Goal: Obtain resource: Download file/media

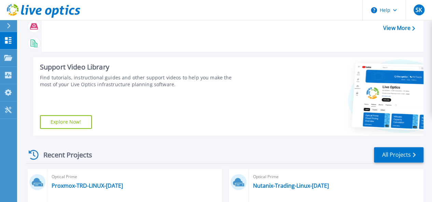
scroll to position [79, 0]
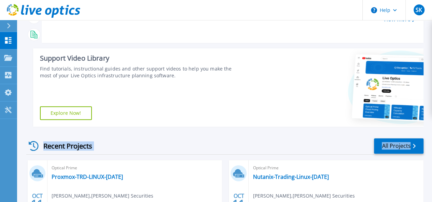
drag, startPoint x: 431, startPoint y: 116, endPoint x: 437, endPoint y: 144, distance: 27.8
click at [432, 97] on html "Help SK End User Swapnil Kadam swapnil.kadam@netlabindia.com Network Techlab (I…" at bounding box center [216, 9] width 432 height 176
click at [256, 115] on div at bounding box center [336, 87] width 174 height 79
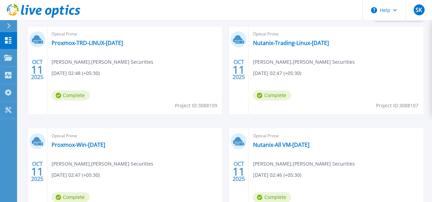
scroll to position [218, 0]
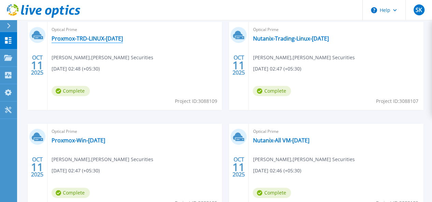
click at [96, 37] on link "Proxmox-TRD-LINUX-[DATE]" at bounding box center [87, 38] width 71 height 7
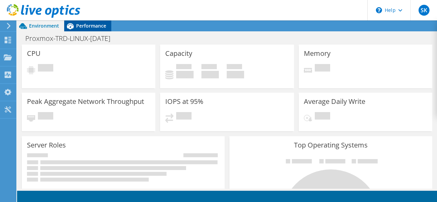
click at [90, 28] on span "Performance" at bounding box center [91, 26] width 30 height 6
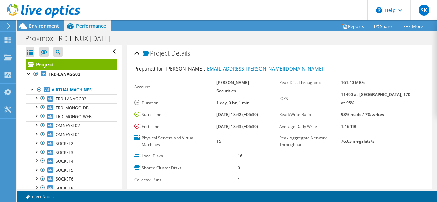
click at [162, 11] on header "SK End User Swapnil Kadam swapnil.kadam@netlabindia.com Network Techlab (I) Pvt…" at bounding box center [218, 10] width 437 height 20
click at [6, 38] on use at bounding box center [8, 40] width 6 height 6
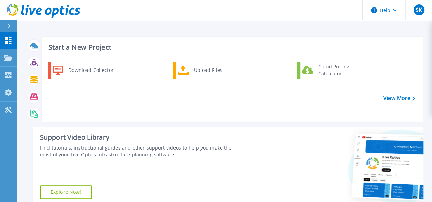
scroll to position [177, 0]
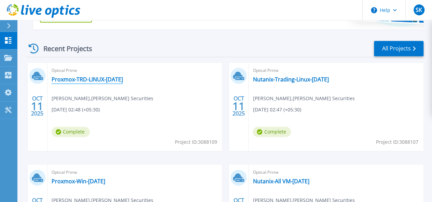
click at [64, 79] on link "Proxmox-TRD-LINUX-[DATE]" at bounding box center [87, 79] width 71 height 7
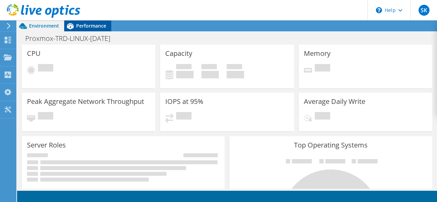
click at [93, 25] on span "Performance" at bounding box center [91, 26] width 30 height 6
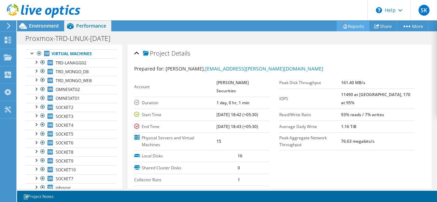
click at [346, 23] on link "Reports" at bounding box center [353, 26] width 33 height 11
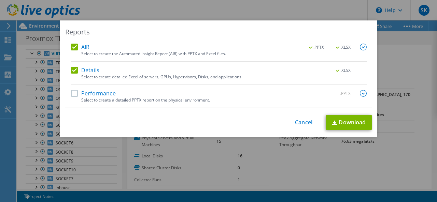
click at [71, 45] on label "AIR" at bounding box center [80, 47] width 18 height 7
click at [0, 0] on input "AIR" at bounding box center [0, 0] width 0 height 0
click at [341, 124] on link "Download" at bounding box center [349, 122] width 46 height 15
click at [234, 6] on div "Reports AIR .PPTX .XLSX Select to create the Automated Insight Report (AIR) wit…" at bounding box center [218, 101] width 437 height 202
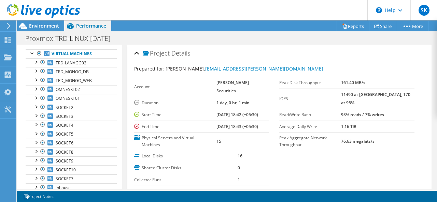
click at [335, 170] on section "Prepared for: Hemant Gandhi, hemantgandhi@rathi.com Account Anand Rathi Securit…" at bounding box center [279, 147] width 291 height 164
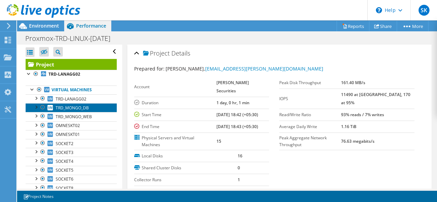
click at [65, 103] on link "TRD_MONGO_DB" at bounding box center [71, 107] width 91 height 9
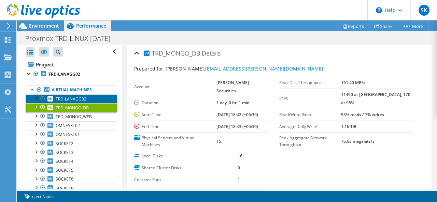
click at [70, 96] on span "TRD-LANAGG02" at bounding box center [71, 99] width 31 height 6
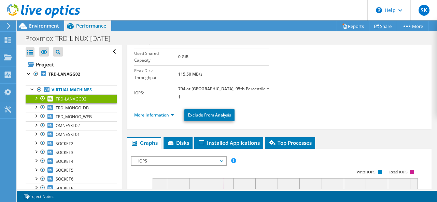
scroll to position [125, 0]
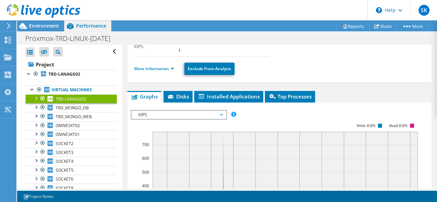
click at [162, 111] on span "IOPS" at bounding box center [179, 115] width 88 height 8
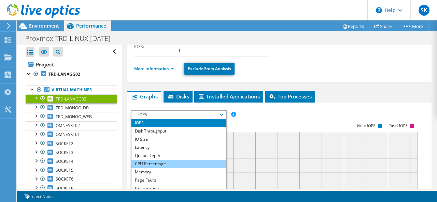
click at [141, 160] on li "CPU Percentage" at bounding box center [178, 164] width 95 height 8
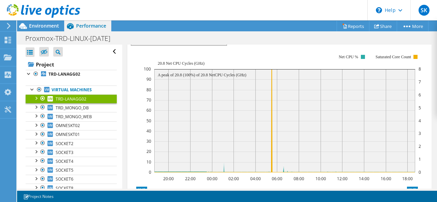
scroll to position [193, 0]
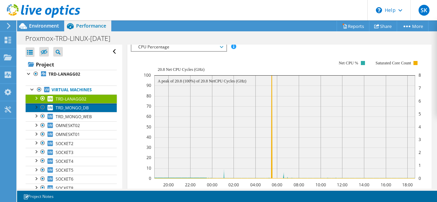
click at [60, 106] on span "TRD_MONGO_DB" at bounding box center [72, 108] width 33 height 6
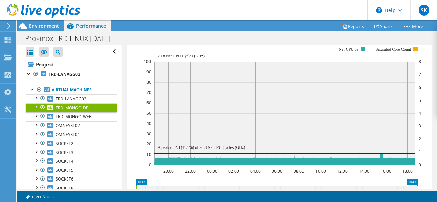
scroll to position [179, 0]
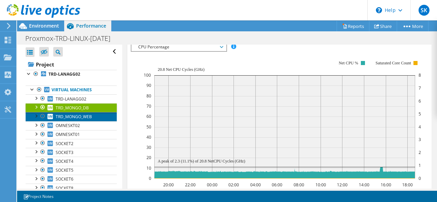
click at [76, 115] on span "TRD_MONGO_WEB" at bounding box center [74, 117] width 36 height 6
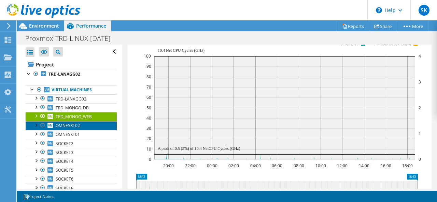
click at [62, 125] on span "OMNESKT02" at bounding box center [68, 126] width 24 height 6
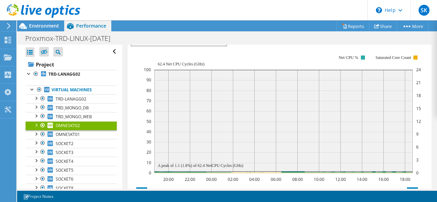
scroll to position [193, 0]
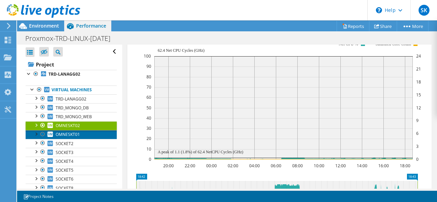
click at [62, 132] on span "OMNESKT01" at bounding box center [68, 135] width 24 height 6
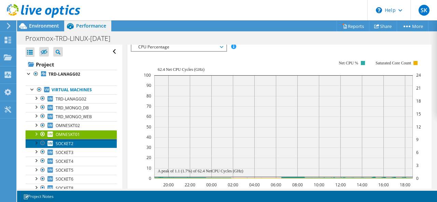
click at [67, 143] on span "SOCKET2" at bounding box center [65, 144] width 18 height 6
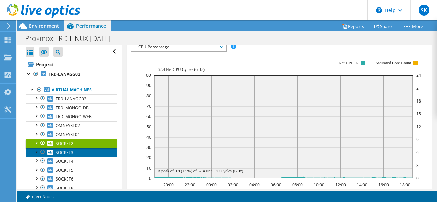
click at [94, 152] on link "SOCKET3" at bounding box center [71, 152] width 91 height 9
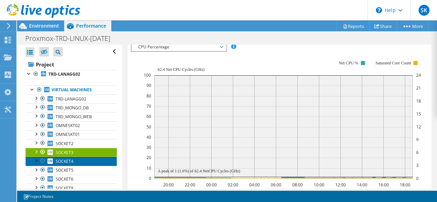
click at [75, 161] on link "SOCKET4" at bounding box center [71, 161] width 91 height 9
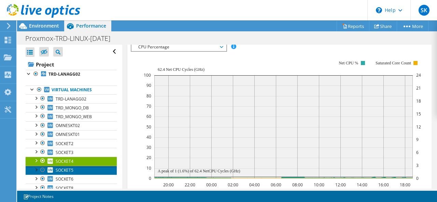
click at [58, 168] on span "SOCKET5" at bounding box center [65, 171] width 18 height 6
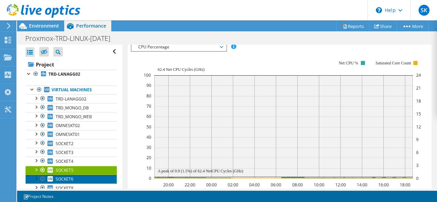
click at [71, 180] on span "SOCKET6" at bounding box center [65, 179] width 18 height 6
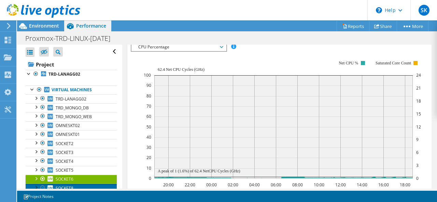
click at [67, 186] on span "SOCKET8" at bounding box center [65, 189] width 18 height 6
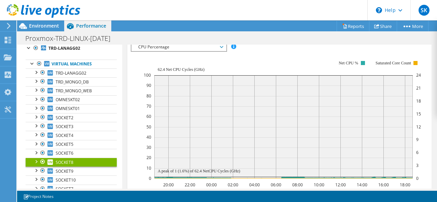
scroll to position [53, 0]
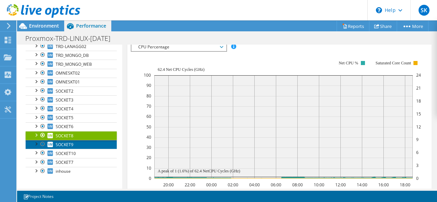
click at [75, 145] on link "SOCKET9" at bounding box center [71, 144] width 91 height 9
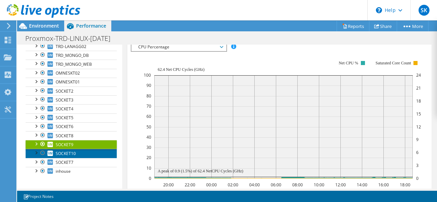
click at [59, 151] on span "SOCKET10" at bounding box center [66, 154] width 20 height 6
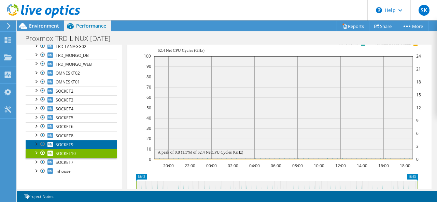
click at [55, 140] on link "SOCKET9" at bounding box center [71, 144] width 91 height 9
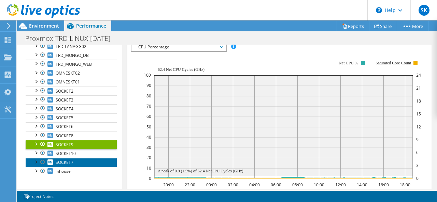
click at [67, 158] on link "SOCKET7" at bounding box center [71, 162] width 91 height 9
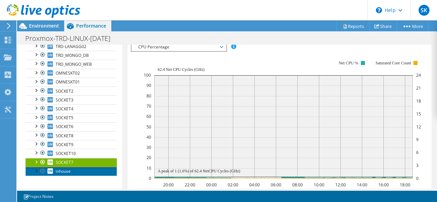
click at [51, 169] on icon at bounding box center [49, 171] width 5 height 5
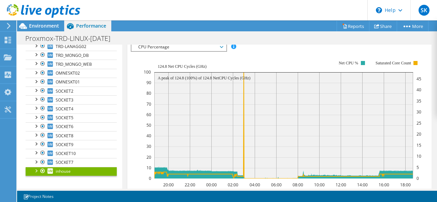
scroll to position [7, 0]
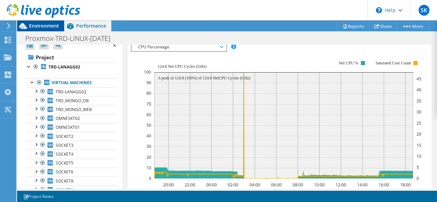
click at [43, 27] on span "Environment" at bounding box center [44, 26] width 30 height 6
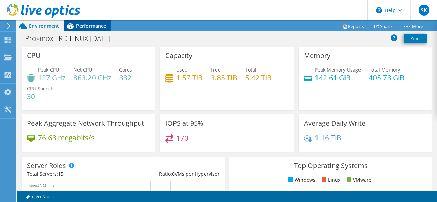
click at [104, 30] on div "Performance" at bounding box center [87, 25] width 47 height 11
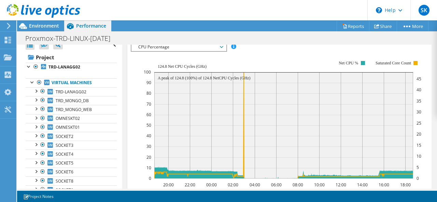
click at [122, 148] on div "inhouse Details Operating System Ubuntu 20.04 Local Disks 2 Shared Disks 0 Used…" at bounding box center [279, 97] width 315 height 462
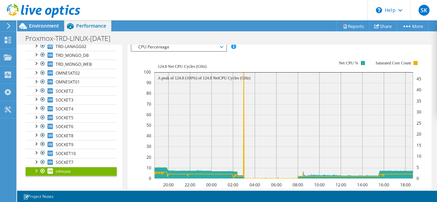
scroll to position [0, 0]
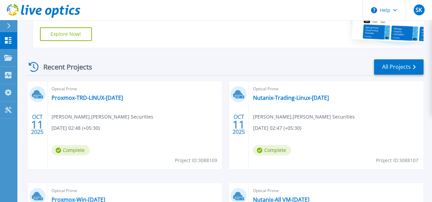
scroll to position [179, 0]
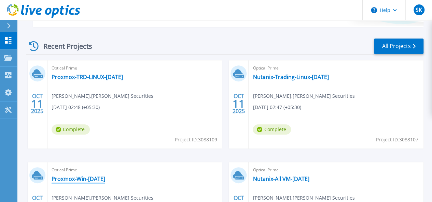
click at [105, 176] on link "Proxmox-Win-[DATE]" at bounding box center [79, 179] width 54 height 7
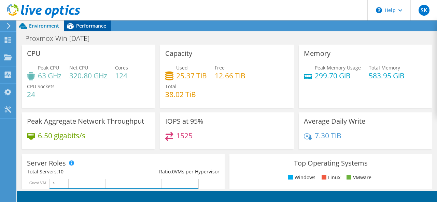
click at [83, 28] on span "Performance" at bounding box center [91, 26] width 30 height 6
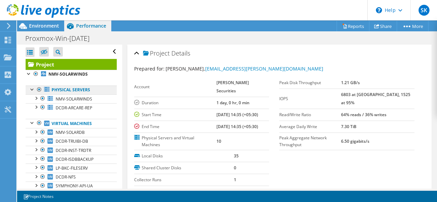
click at [53, 93] on link "Physical Servers" at bounding box center [71, 90] width 91 height 9
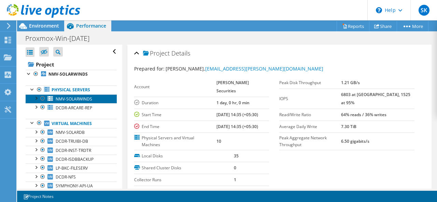
click at [84, 97] on span "NMV-SOLARWINDS" at bounding box center [74, 99] width 37 height 6
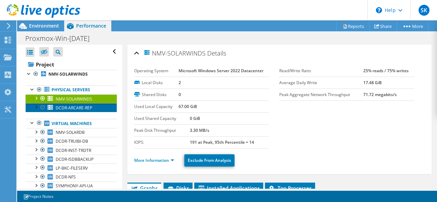
click at [75, 108] on span "DCDR-ARCARE-REP" at bounding box center [74, 108] width 37 height 6
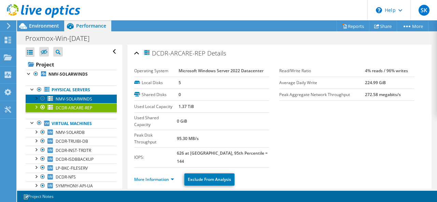
click at [81, 98] on span "NMV-SOLARWINDS" at bounding box center [74, 99] width 37 height 6
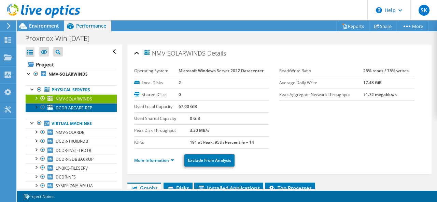
click at [79, 105] on span "DCDR-ARCARE-REP" at bounding box center [74, 108] width 37 height 6
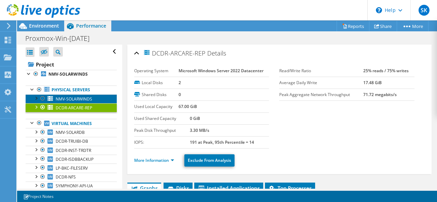
click at [81, 97] on span "NMV-SOLARWINDS" at bounding box center [74, 99] width 37 height 6
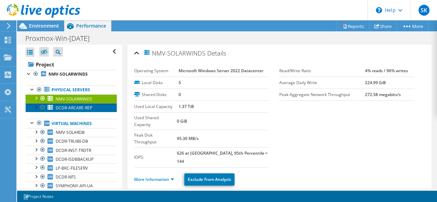
click at [81, 107] on span "DCDR-ARCARE-REP" at bounding box center [74, 108] width 37 height 6
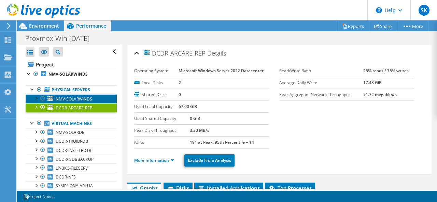
click at [81, 96] on span "NMV-SOLARWINDS" at bounding box center [74, 99] width 37 height 6
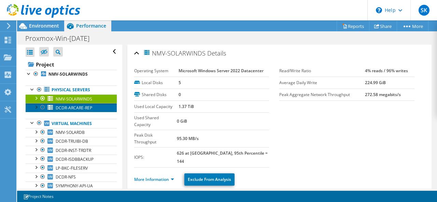
click at [80, 105] on span "DCDR-ARCARE-REP" at bounding box center [74, 108] width 37 height 6
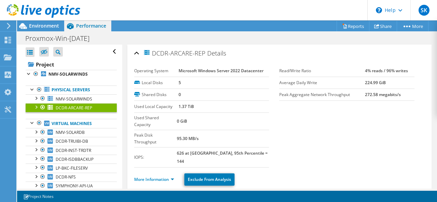
scroll to position [24, 0]
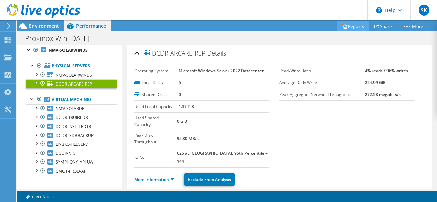
click at [350, 28] on link "Reports" at bounding box center [353, 26] width 33 height 11
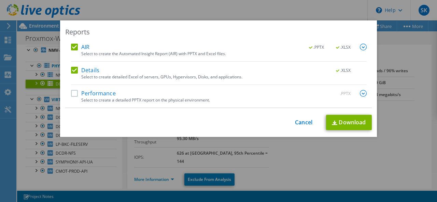
click at [71, 46] on label "AIR" at bounding box center [80, 47] width 18 height 7
click at [0, 0] on input "AIR" at bounding box center [0, 0] width 0 height 0
click at [347, 120] on link "Download" at bounding box center [349, 122] width 46 height 15
click at [305, 123] on link "Cancel" at bounding box center [303, 122] width 17 height 6
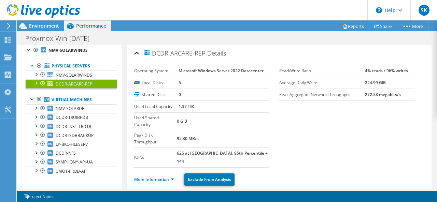
click at [69, 80] on link "DCDR-ARCARE-REP" at bounding box center [71, 84] width 91 height 9
click at [72, 75] on span "NMV-SOLARWINDS" at bounding box center [74, 75] width 37 height 6
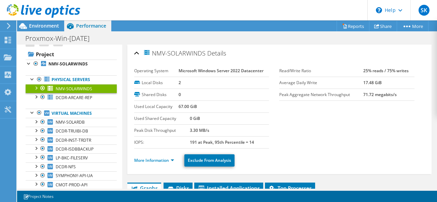
scroll to position [126, 0]
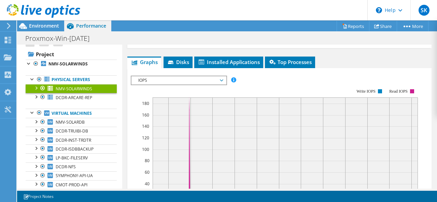
click at [164, 82] on span "IOPS" at bounding box center [179, 80] width 88 height 8
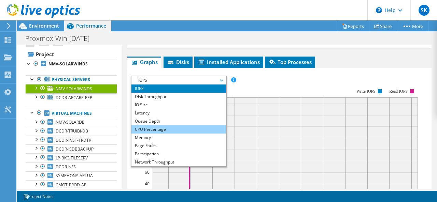
click at [152, 129] on li "CPU Percentage" at bounding box center [178, 130] width 95 height 8
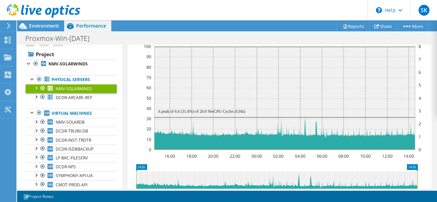
scroll to position [188, 0]
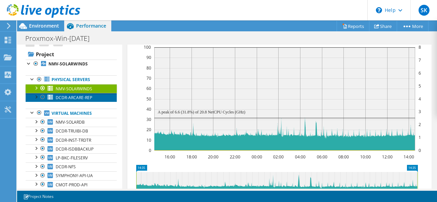
click at [92, 98] on link "DCDR-ARCARE-REP" at bounding box center [71, 97] width 91 height 9
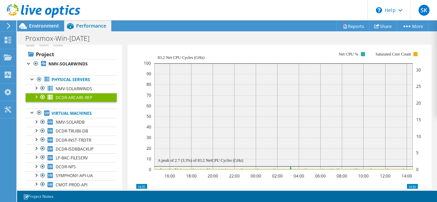
click at [243, 120] on rect at bounding box center [283, 116] width 258 height 107
click at [76, 125] on link "NMV-SOLARDB" at bounding box center [71, 122] width 91 height 9
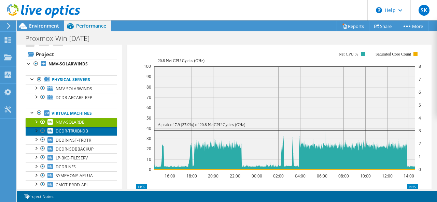
click at [76, 129] on span "DCDR-TRUIBI-DB" at bounding box center [72, 131] width 32 height 6
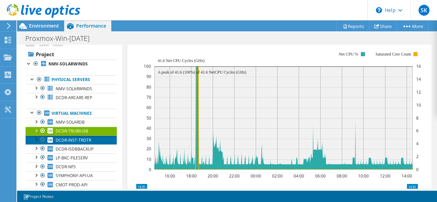
click at [73, 142] on span "DCDR-INST-TRDTR" at bounding box center [74, 141] width 36 height 6
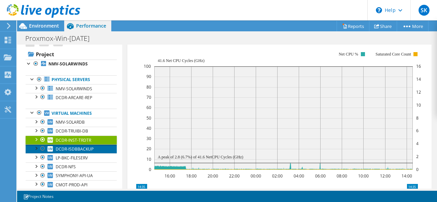
click at [75, 146] on span "DCDR-ISDBBACKUP" at bounding box center [75, 149] width 38 height 6
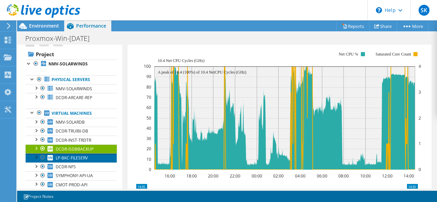
click at [83, 157] on span "LP-BKC-FILESERV" at bounding box center [72, 158] width 32 height 6
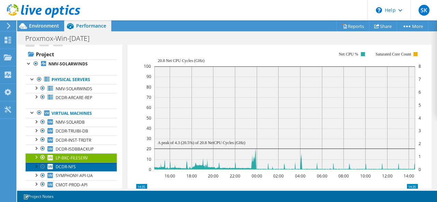
click at [74, 170] on link "DCDR-NFS" at bounding box center [71, 167] width 91 height 9
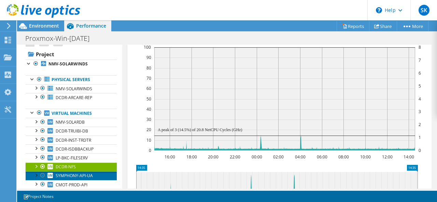
click at [84, 175] on span "SYMPHONY-API-UA" at bounding box center [74, 176] width 37 height 6
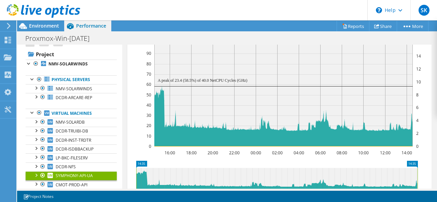
scroll to position [229, 0]
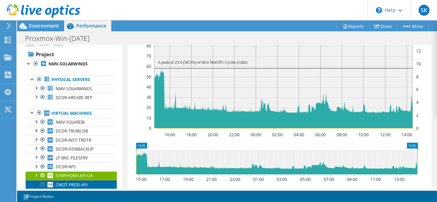
click at [79, 183] on span "CMOT-PROD-API" at bounding box center [72, 185] width 32 height 6
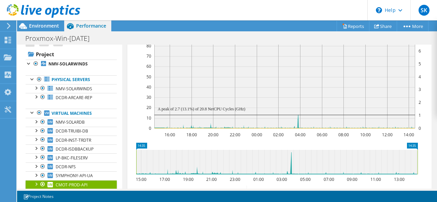
scroll to position [24, 0]
